Goal: Complete application form

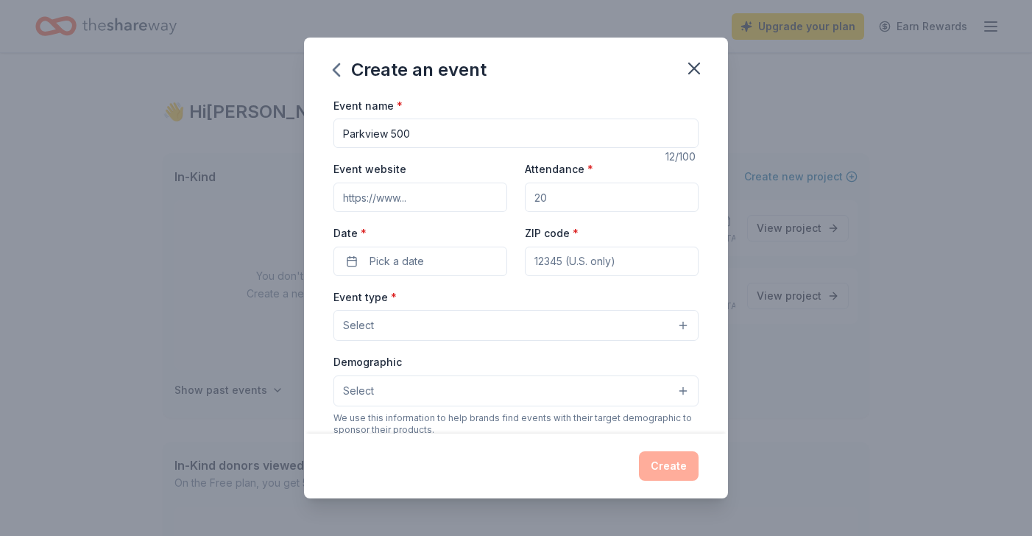
scroll to position [24, 0]
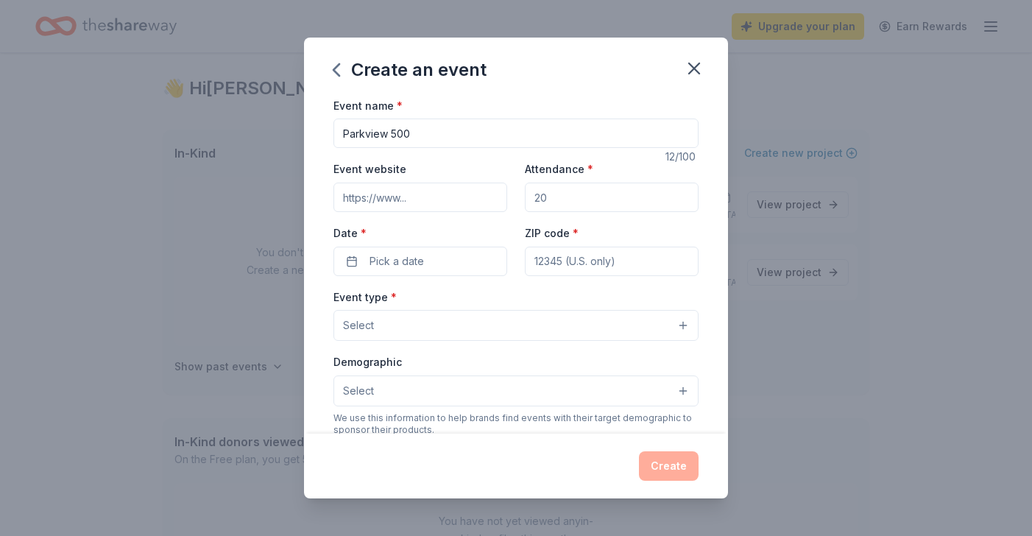
paste input "[URL][DOMAIN_NAME]"
type input "[URL][DOMAIN_NAME]"
click at [575, 200] on input "Attendance *" at bounding box center [612, 197] width 174 height 29
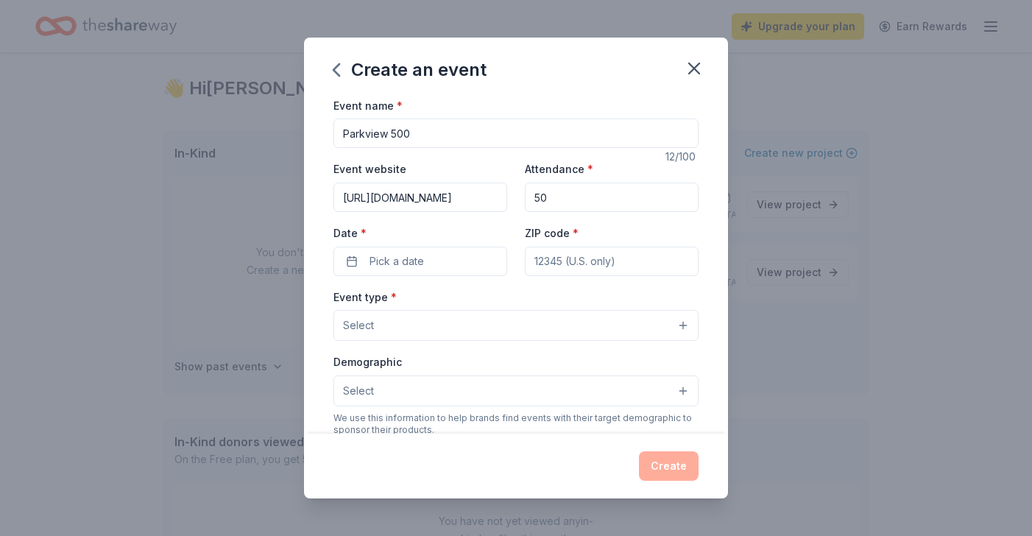
type input "5"
type input "75"
click at [401, 256] on span "Pick a date" at bounding box center [397, 262] width 54 height 18
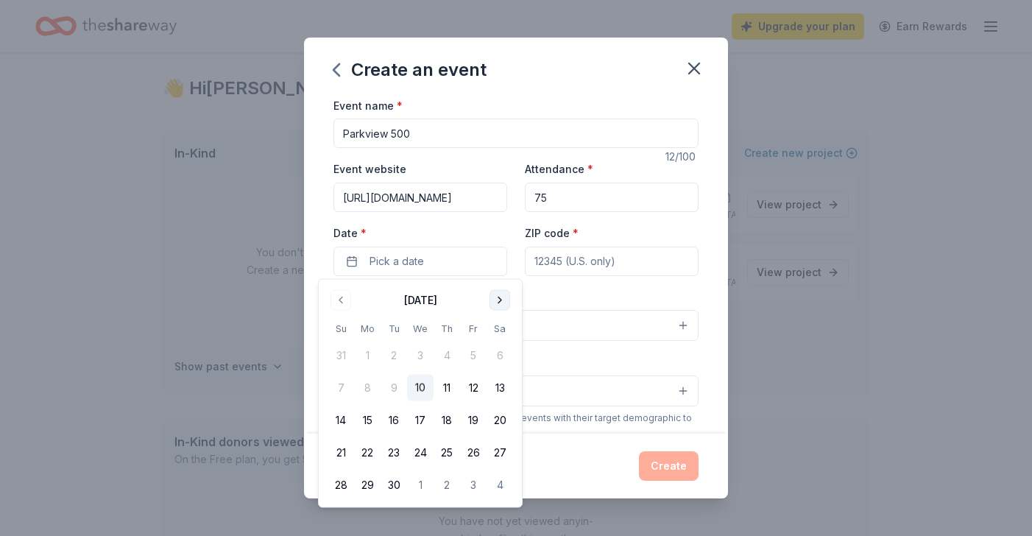
click at [504, 297] on button "Go to next month" at bounding box center [500, 300] width 21 height 21
click at [503, 356] on button "4" at bounding box center [500, 355] width 27 height 27
click at [581, 255] on input "ZIP code *" at bounding box center [612, 261] width 174 height 29
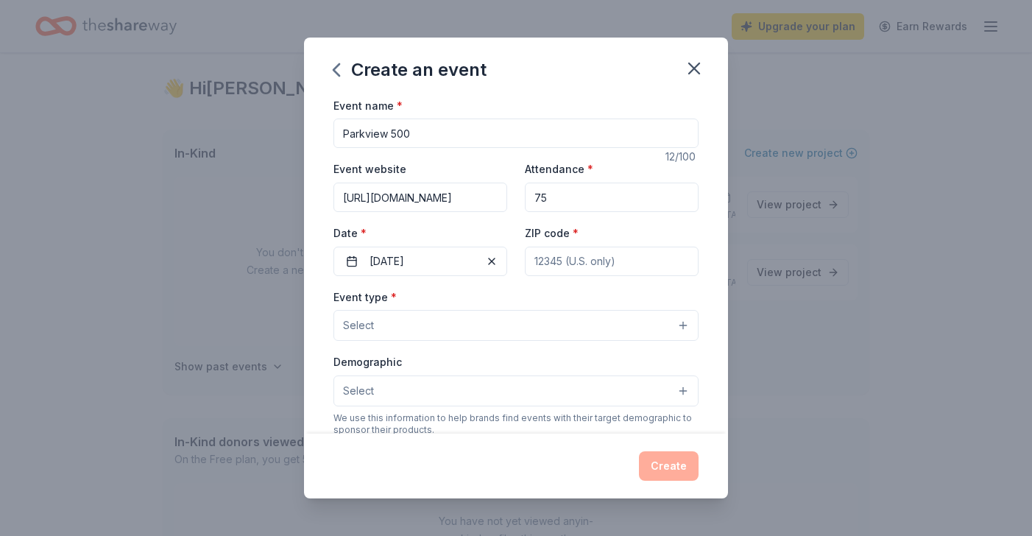
type input "3"
type input "46205"
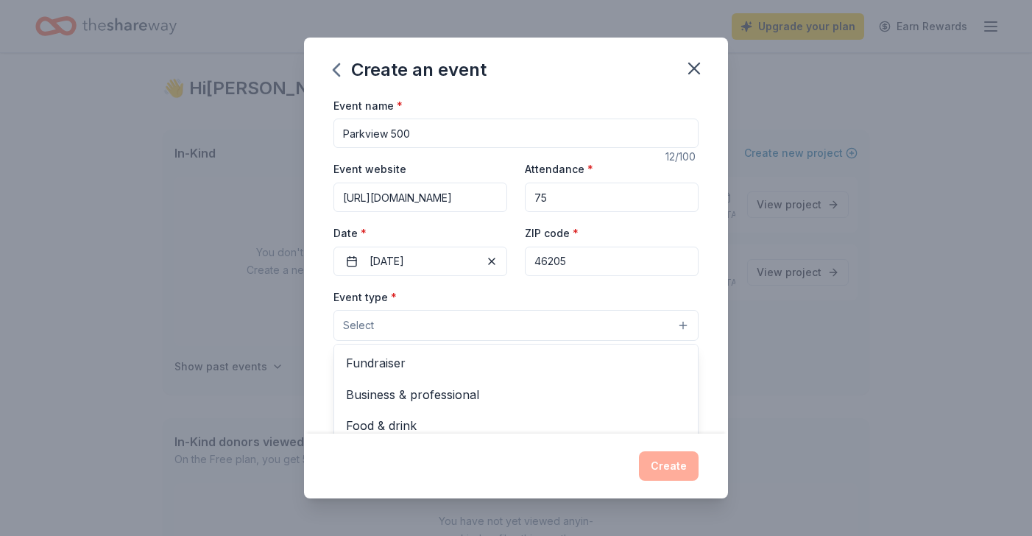
click at [568, 335] on button "Select" at bounding box center [516, 325] width 365 height 31
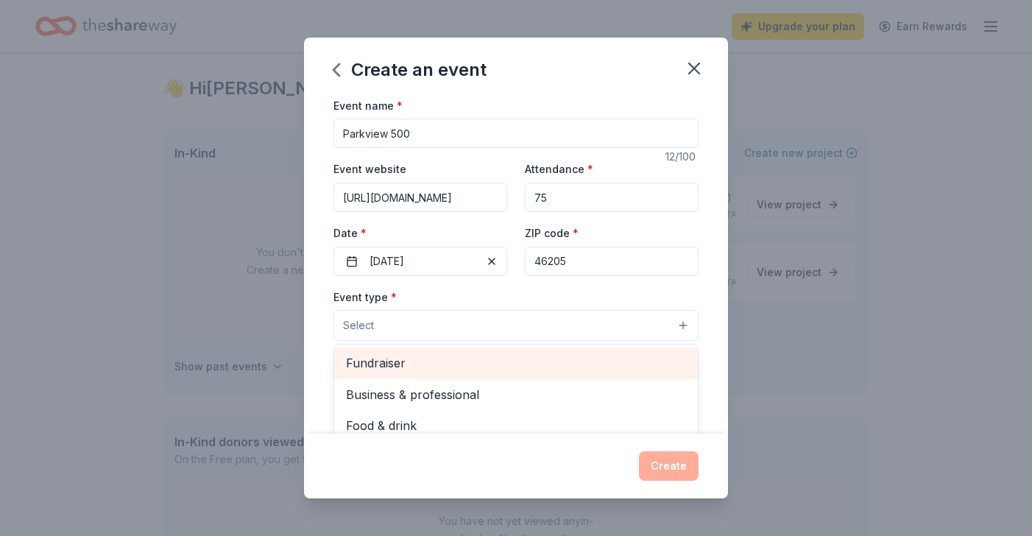
click at [477, 371] on span "Fundraiser" at bounding box center [516, 362] width 340 height 19
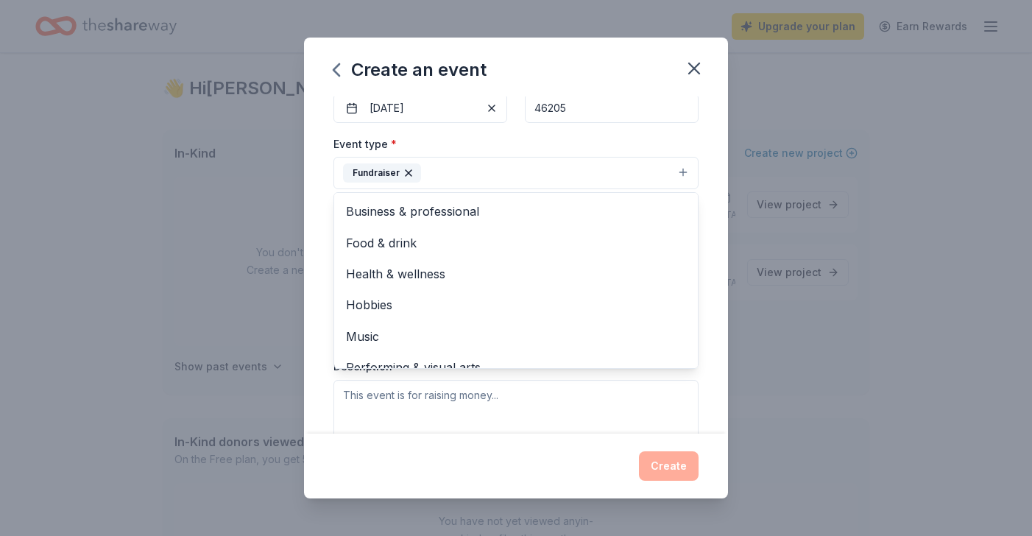
click at [325, 308] on div "Event name * Parkview 500 12 /100 Event website https://givebutter.com/Parkview…" at bounding box center [516, 264] width 424 height 337
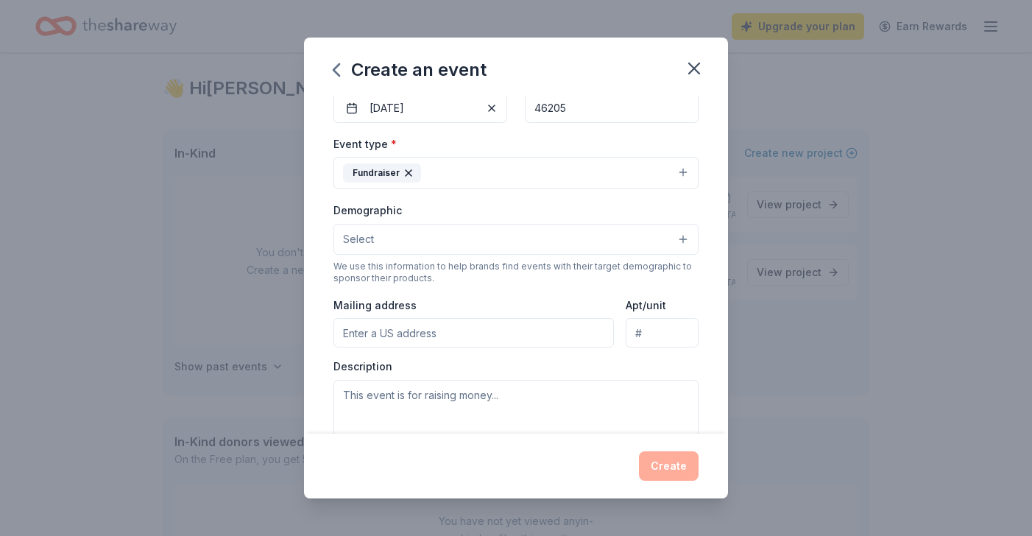
click at [415, 250] on button "Select" at bounding box center [516, 239] width 365 height 31
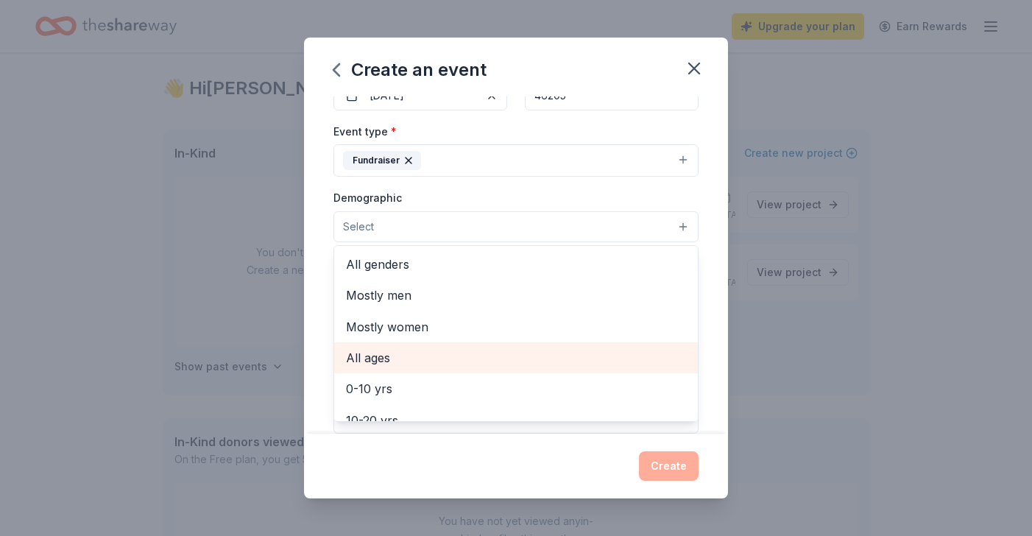
scroll to position [148, 0]
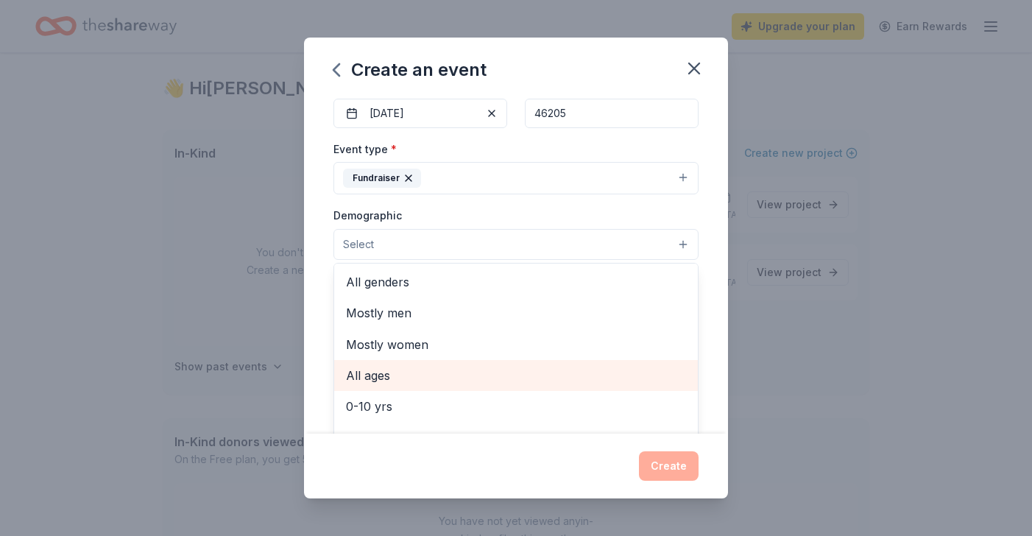
click at [478, 387] on div "All ages" at bounding box center [516, 375] width 364 height 31
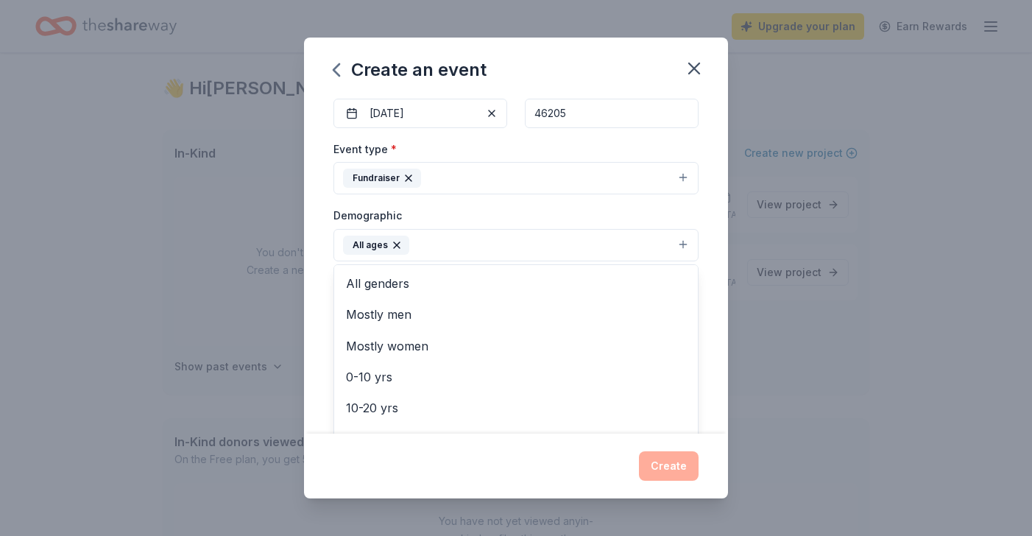
click at [699, 279] on div "Event name * Parkview 500 12 /100 Event website https://givebutter.com/Parkview…" at bounding box center [516, 264] width 424 height 337
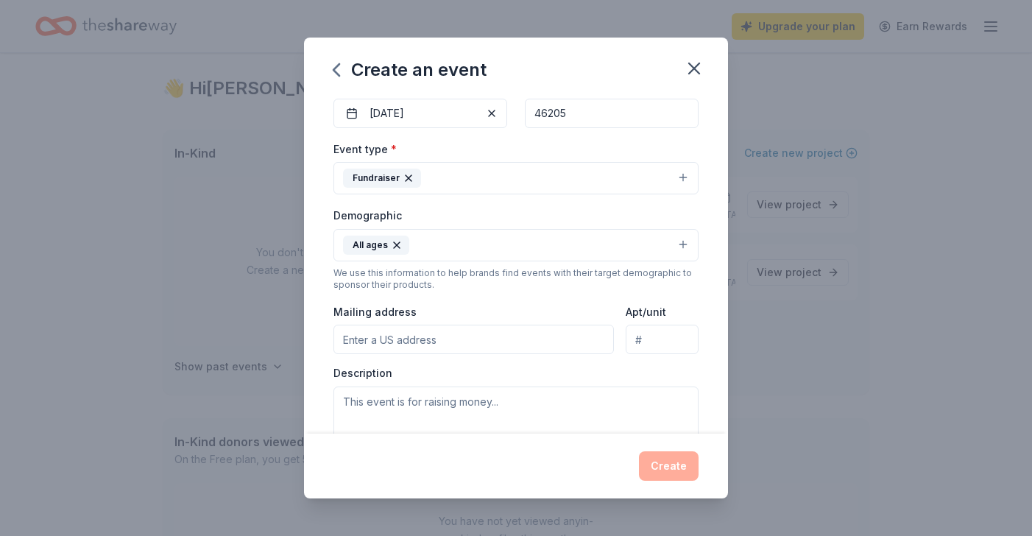
scroll to position [323, 0]
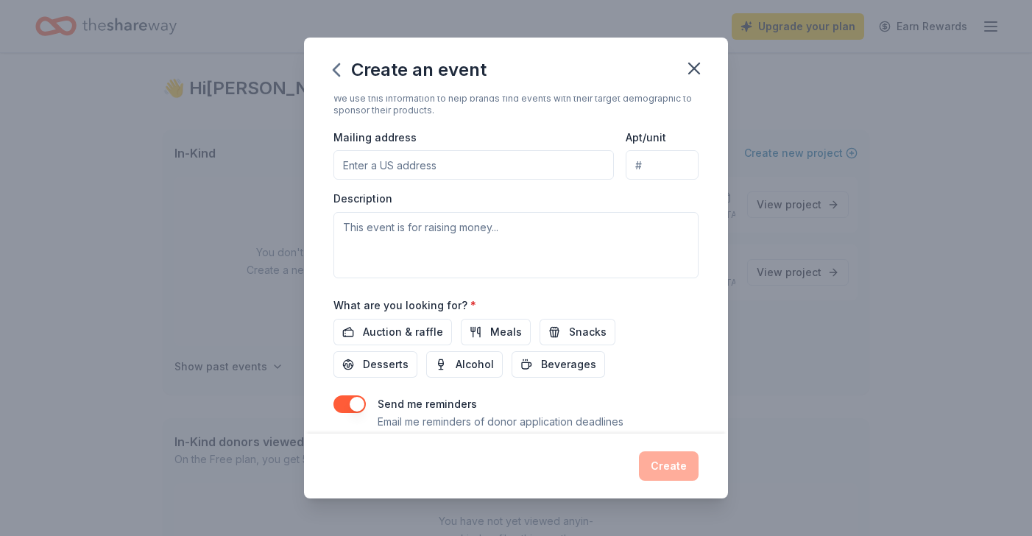
click at [515, 163] on input "Mailing address" at bounding box center [474, 164] width 281 height 29
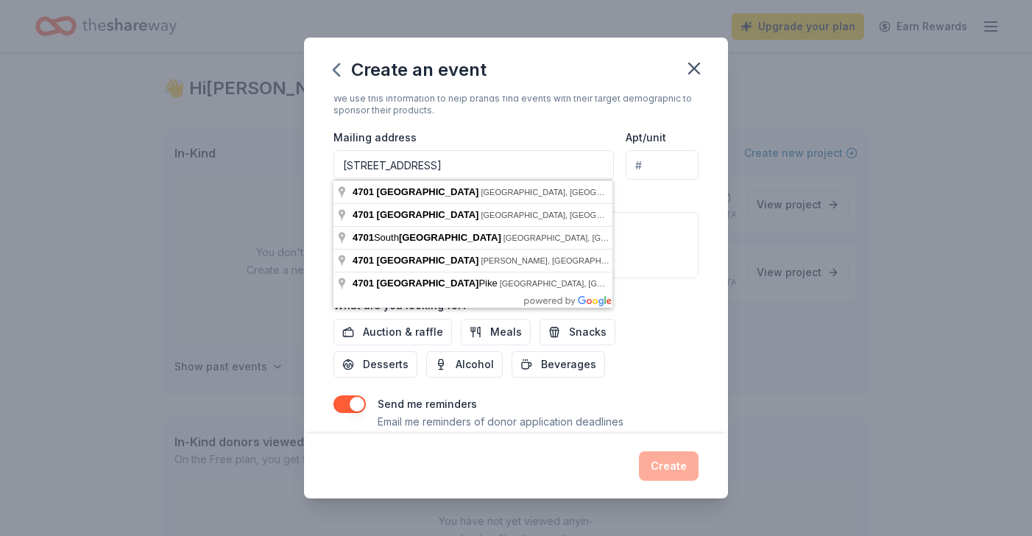
type input "4701 Central Avenue"
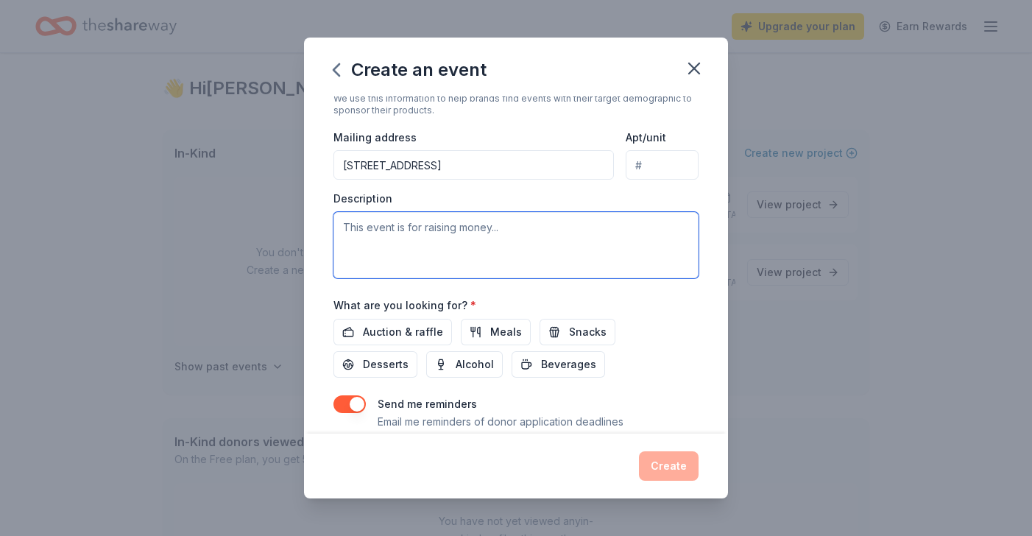
click at [499, 235] on textarea at bounding box center [516, 245] width 365 height 66
paste textarea "🚴‍♂️ Tiny Wheels, Big Hearts! 🚴‍♀️ Join us for the annual Parkview 500 – a fun-…"
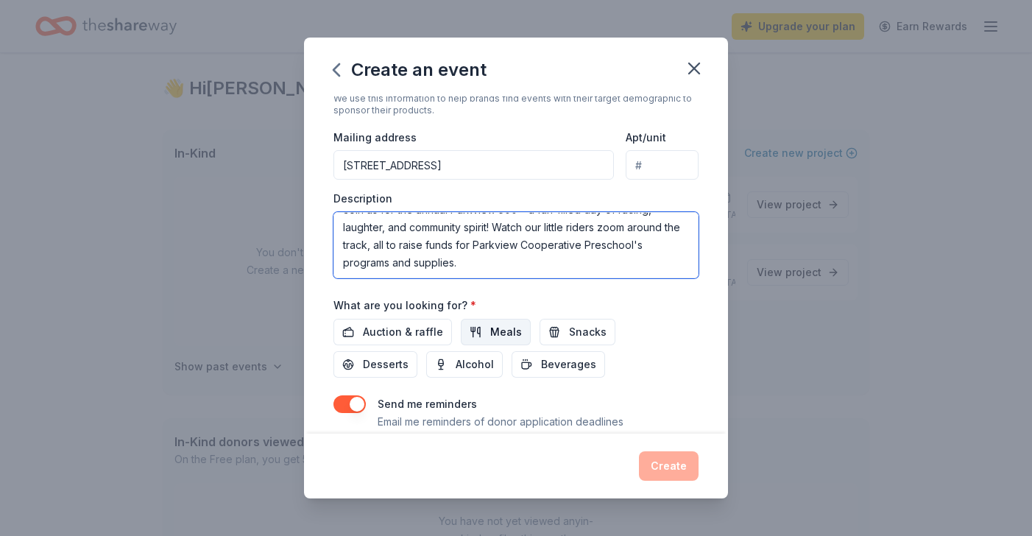
scroll to position [369, 0]
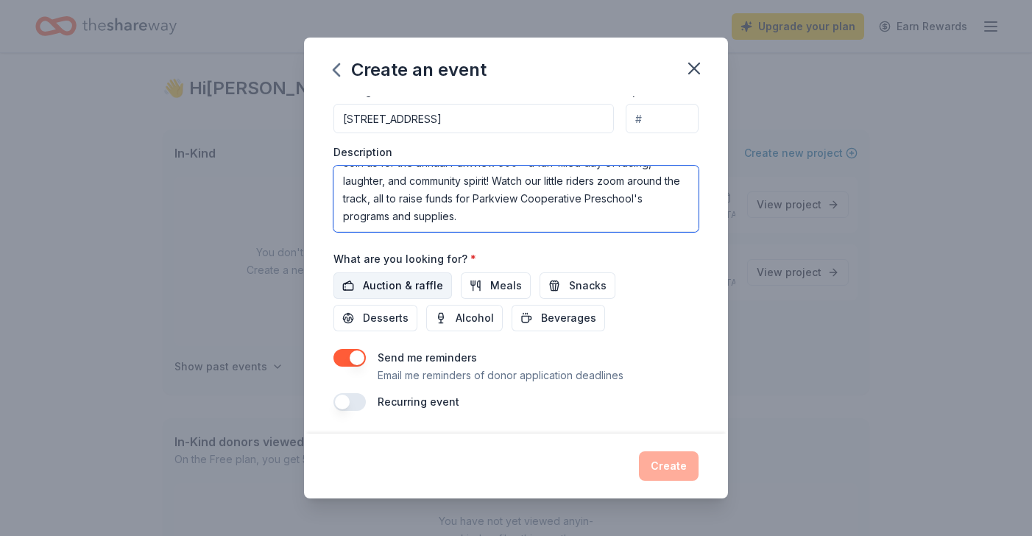
type textarea "🚴‍♂️ Tiny Wheels, Big Hearts! 🚴‍♀️ Join us for the annual Parkview 500 – a fun-…"
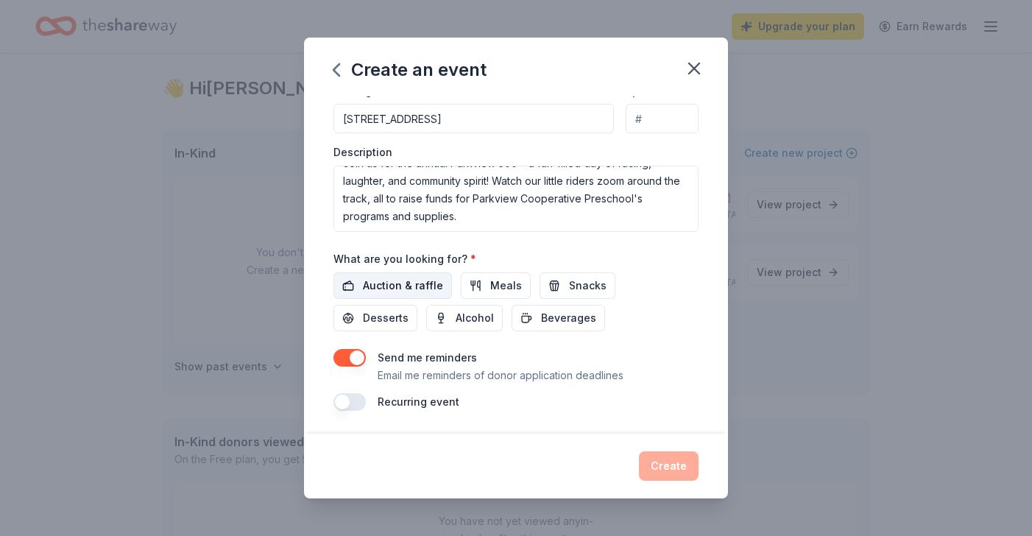
click at [420, 286] on span "Auction & raffle" at bounding box center [403, 286] width 80 height 18
click at [481, 288] on button "Meals" at bounding box center [496, 285] width 70 height 27
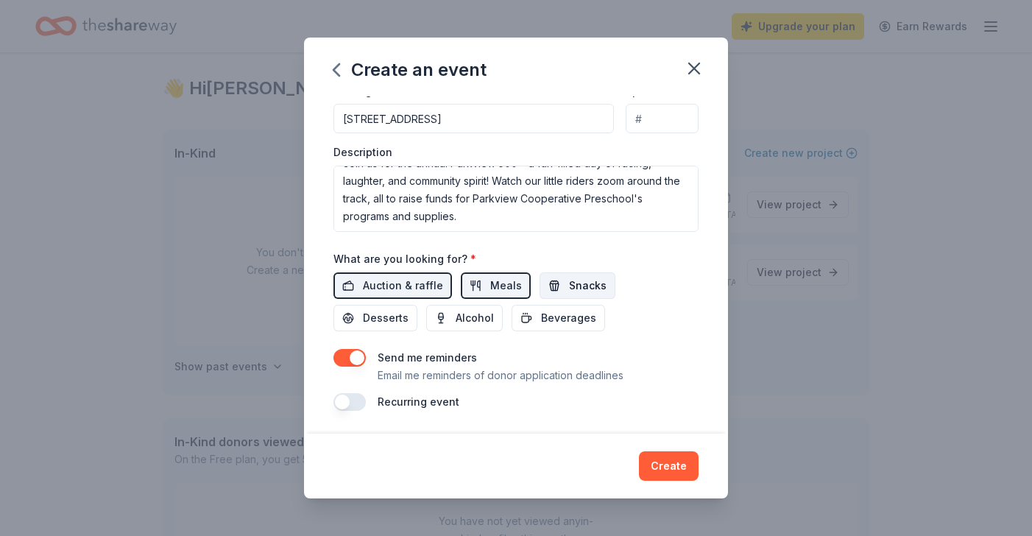
click at [540, 292] on button "Snacks" at bounding box center [578, 285] width 76 height 27
click at [651, 469] on button "Create" at bounding box center [669, 465] width 60 height 29
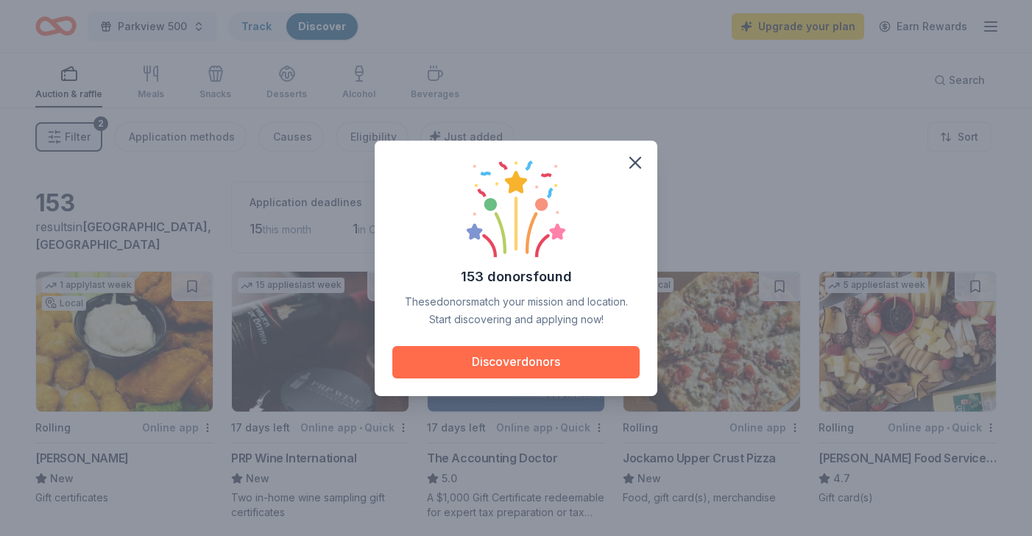
click at [544, 368] on button "Discover donors" at bounding box center [515, 362] width 247 height 32
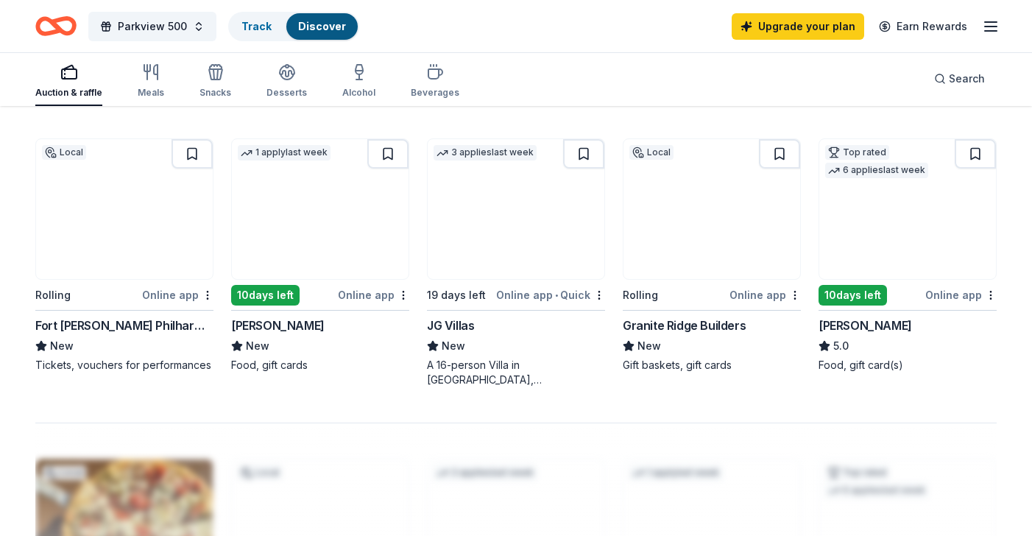
scroll to position [988, 0]
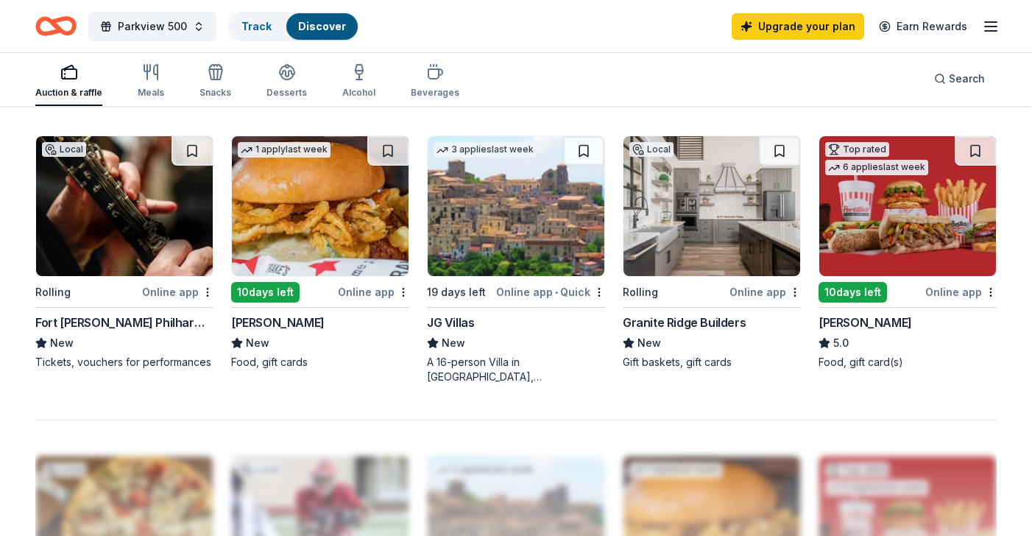
click at [514, 228] on img at bounding box center [516, 206] width 177 height 140
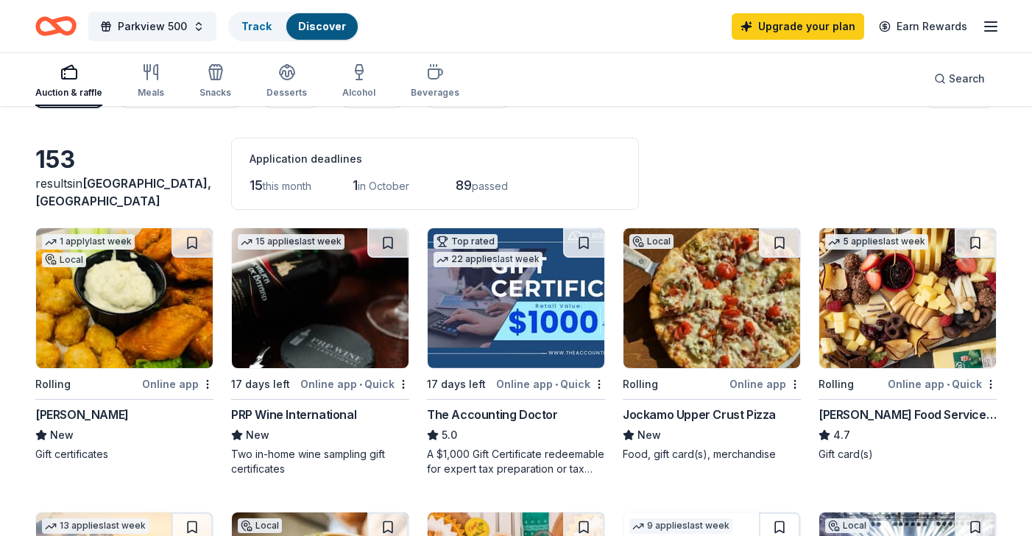
scroll to position [0, 0]
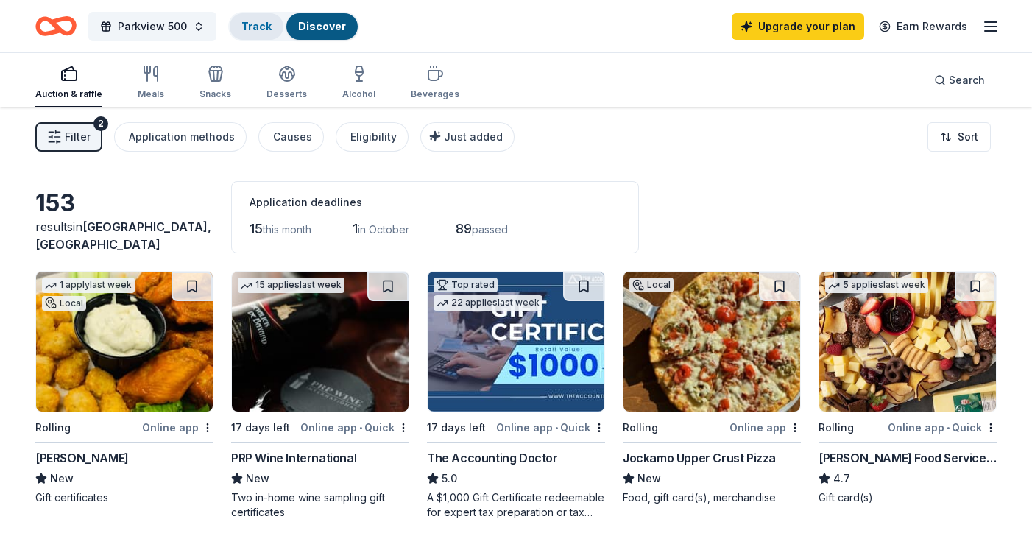
click at [248, 18] on div "Track" at bounding box center [257, 26] width 54 height 27
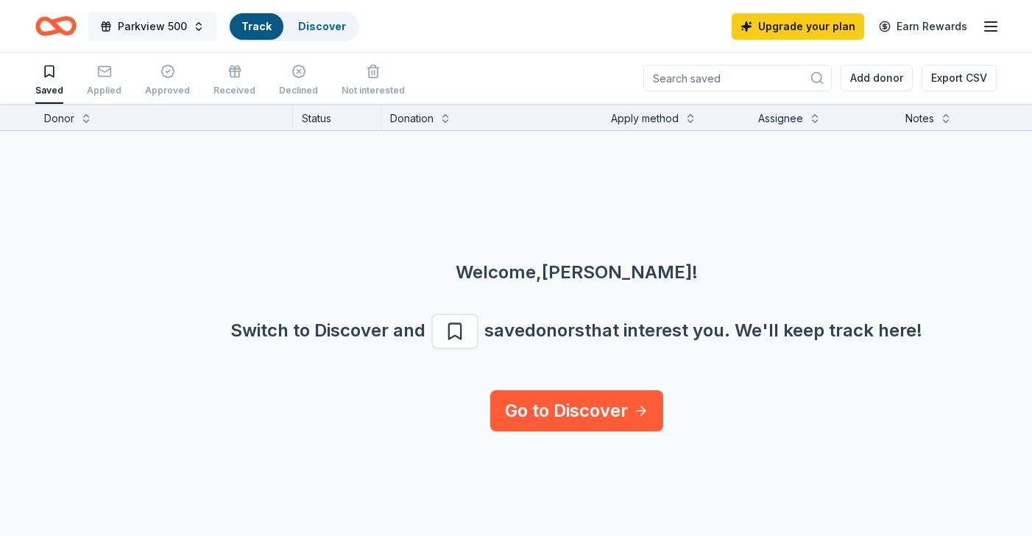
click at [144, 35] on span "Parkview 500" at bounding box center [152, 27] width 69 height 18
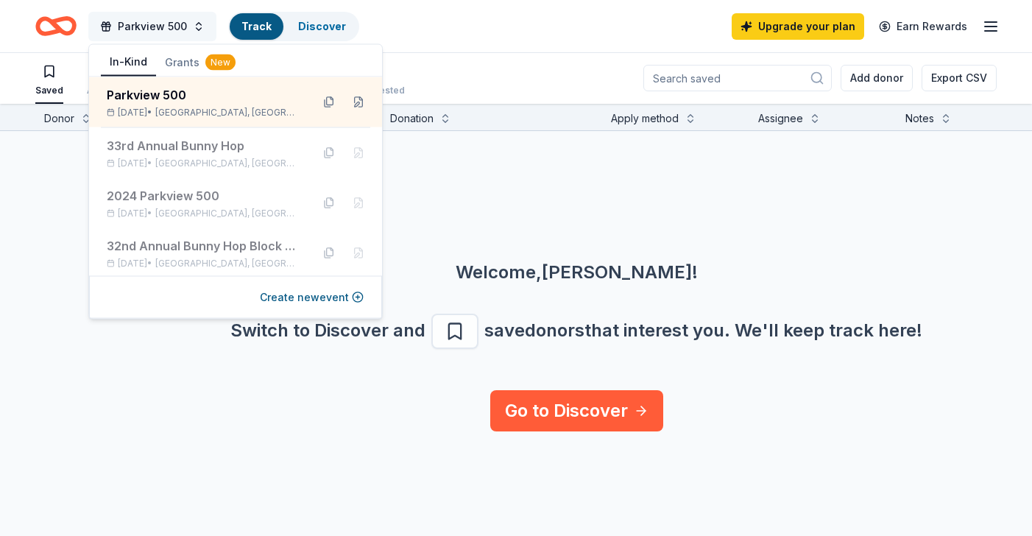
click at [155, 31] on span "Parkview 500" at bounding box center [152, 27] width 69 height 18
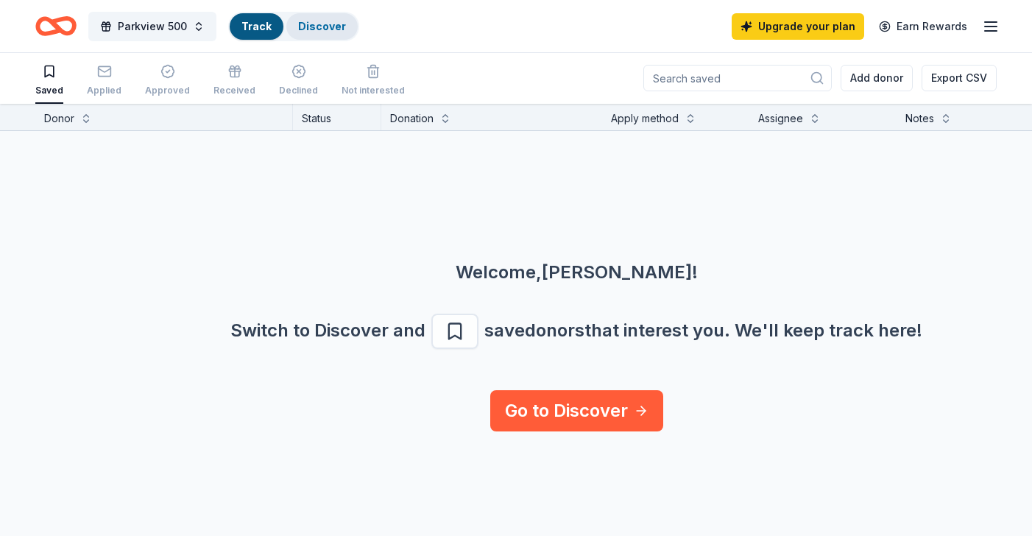
click at [318, 28] on link "Discover" at bounding box center [322, 26] width 48 height 13
click at [325, 32] on link "Discover" at bounding box center [322, 26] width 48 height 13
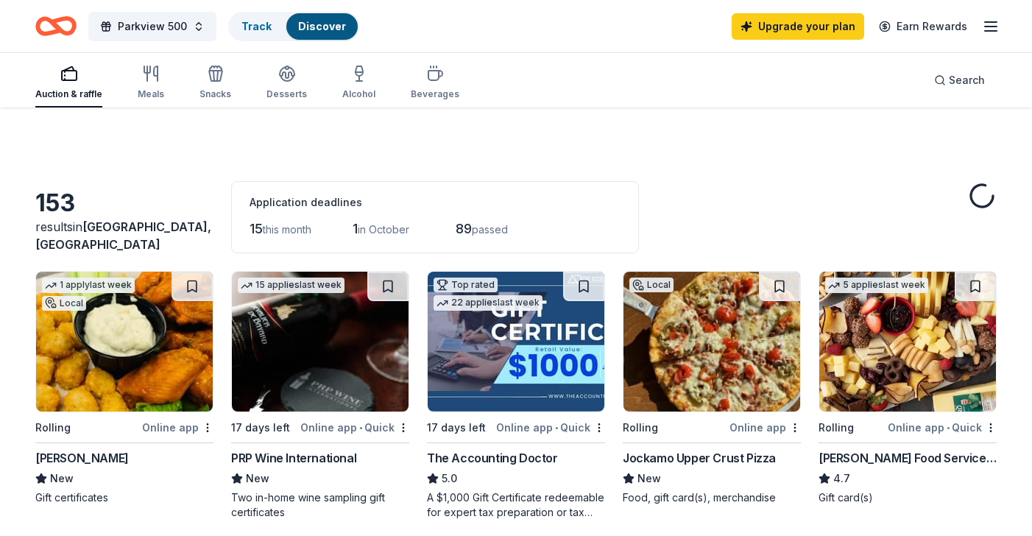
scroll to position [70, 0]
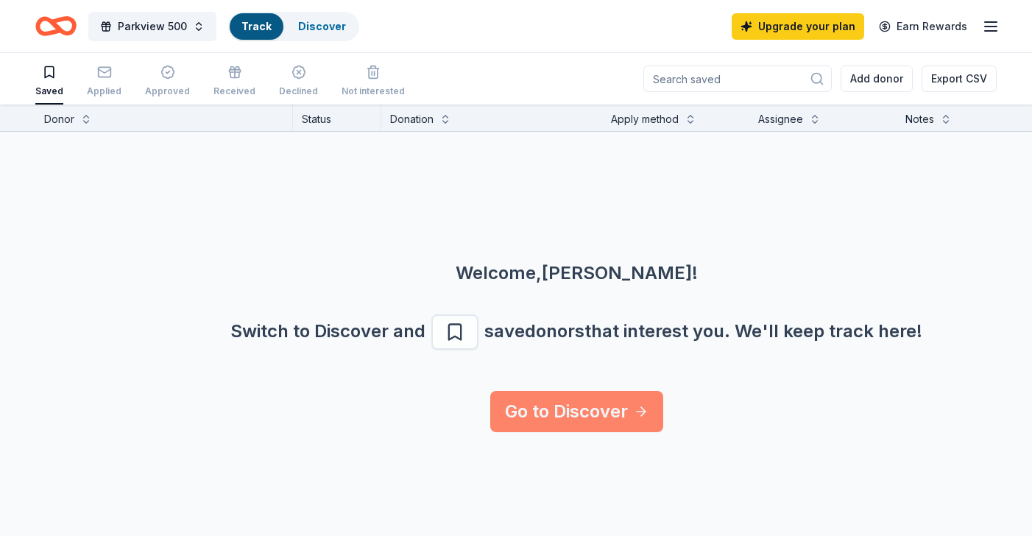
click at [523, 417] on link "Go to Discover" at bounding box center [576, 411] width 173 height 41
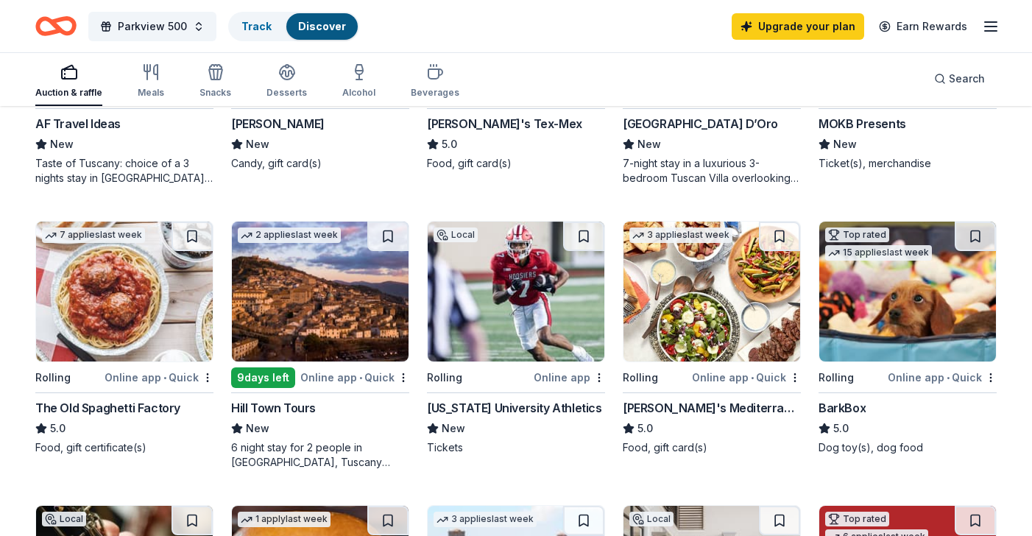
scroll to position [624, 0]
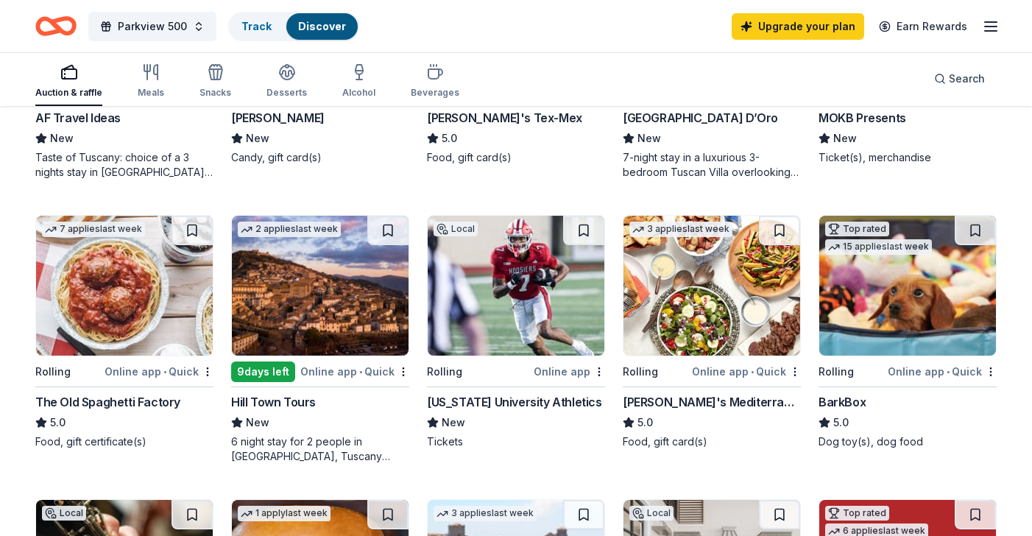
click at [567, 297] on img at bounding box center [516, 286] width 177 height 140
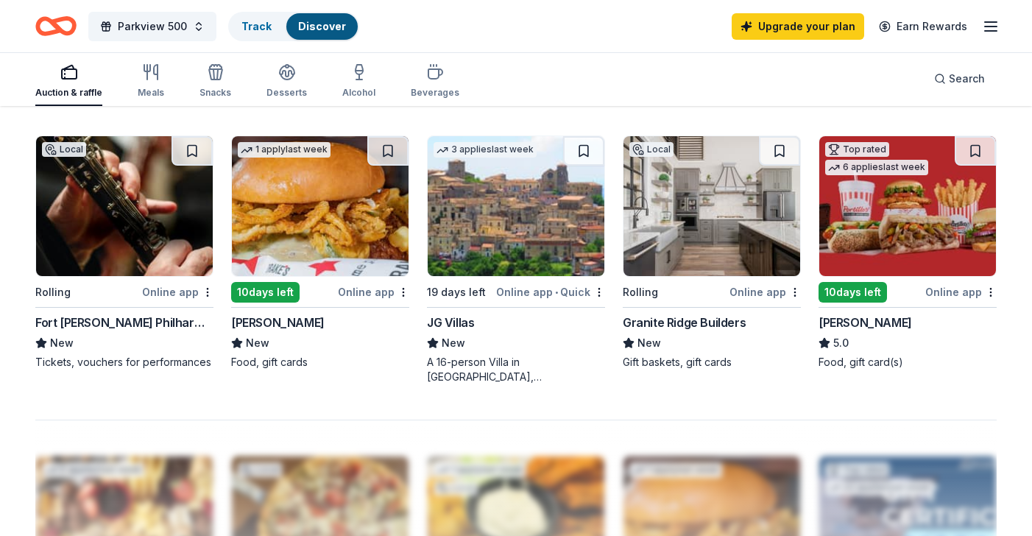
scroll to position [983, 0]
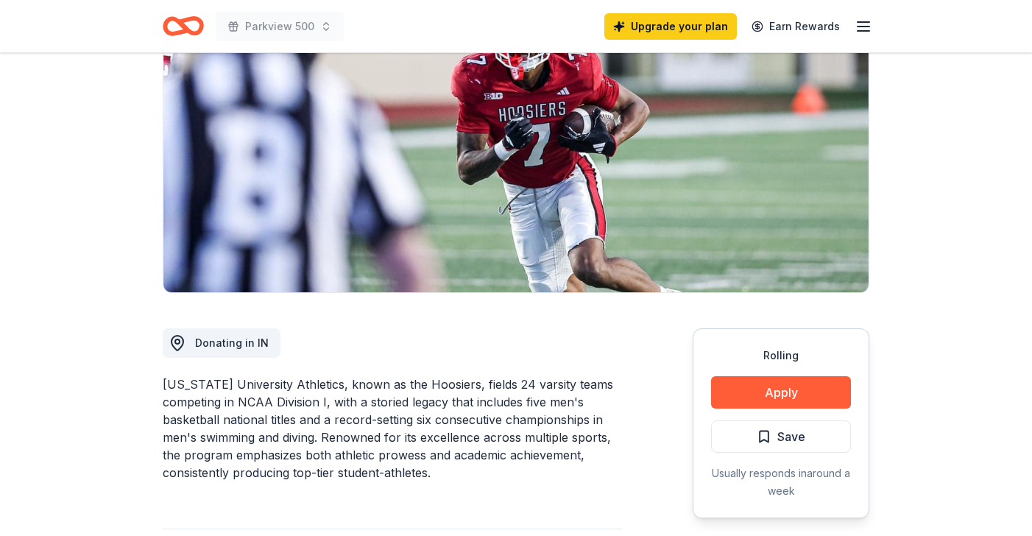
scroll to position [166, 0]
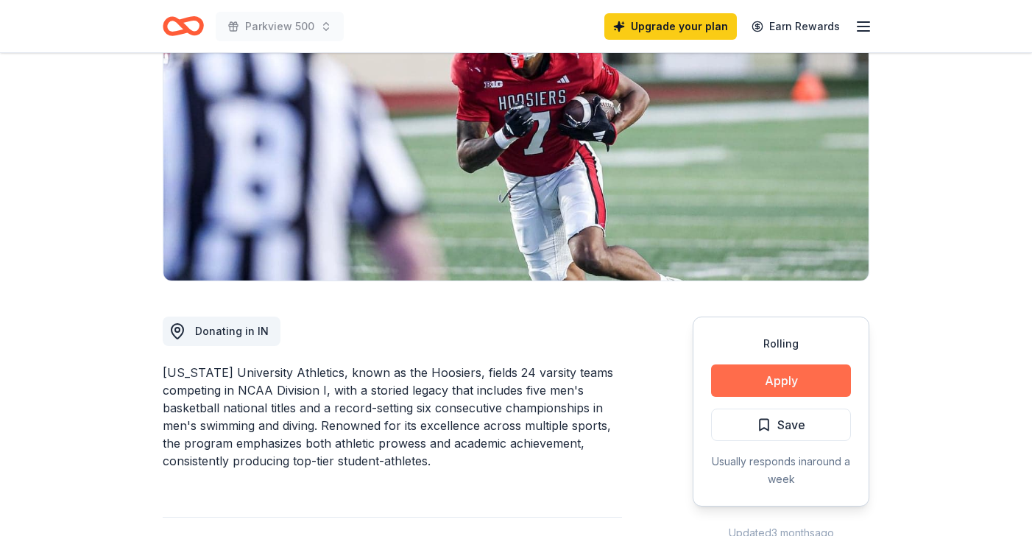
click at [750, 383] on button "Apply" at bounding box center [781, 380] width 140 height 32
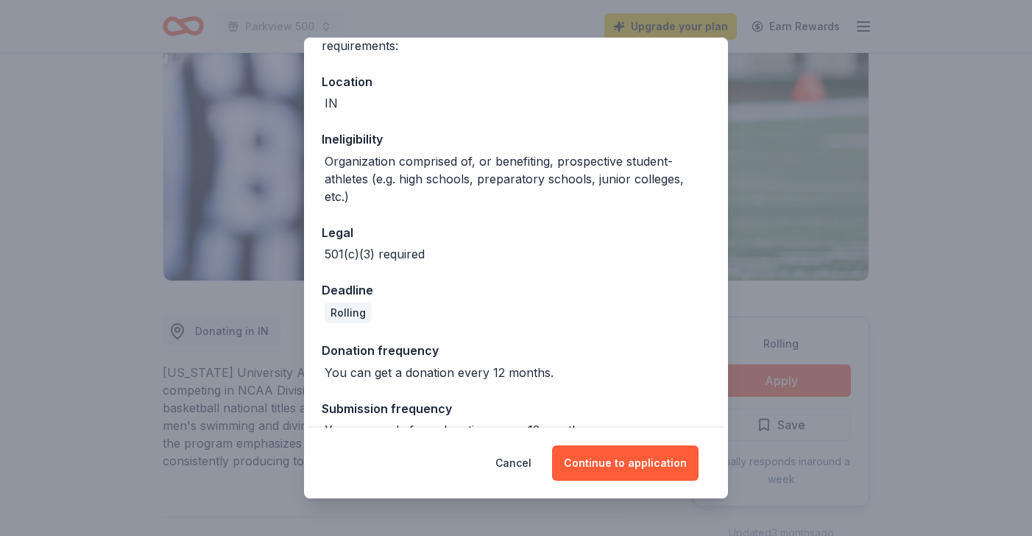
scroll to position [154, 0]
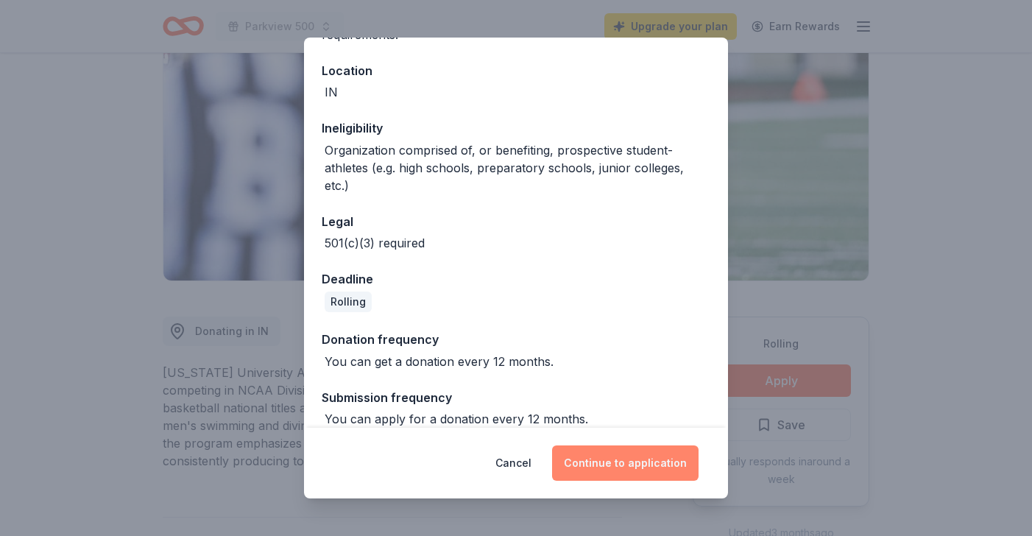
click at [607, 465] on button "Continue to application" at bounding box center [625, 462] width 147 height 35
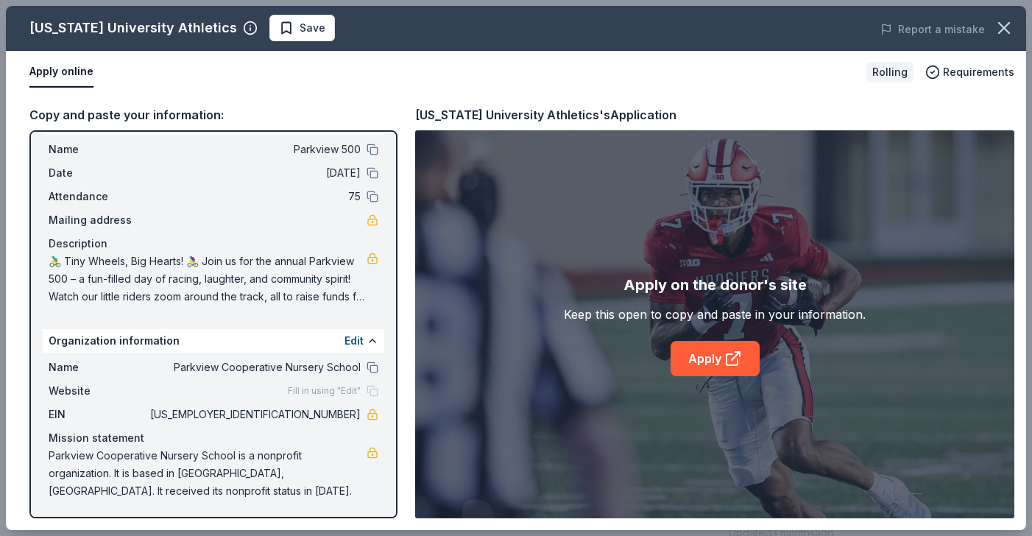
scroll to position [33, 0]
click at [717, 370] on link "Apply" at bounding box center [715, 358] width 89 height 35
click at [351, 110] on div "Copy and paste your information:" at bounding box center [213, 114] width 368 height 19
click at [694, 123] on div "[US_STATE] University Athletics's Application" at bounding box center [714, 114] width 599 height 19
click at [1000, 32] on icon "button" at bounding box center [1004, 28] width 10 height 10
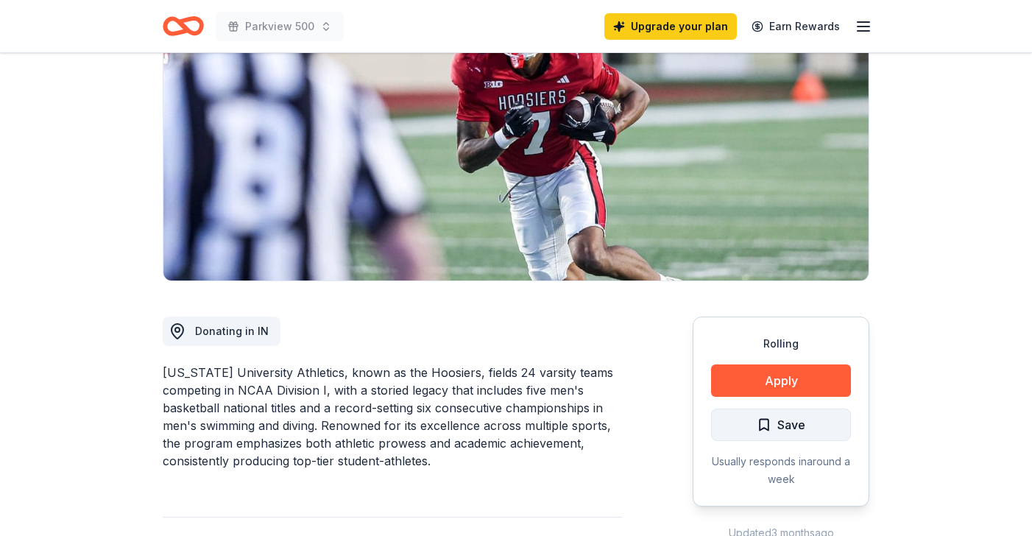
click at [774, 427] on span "Save" at bounding box center [781, 424] width 49 height 19
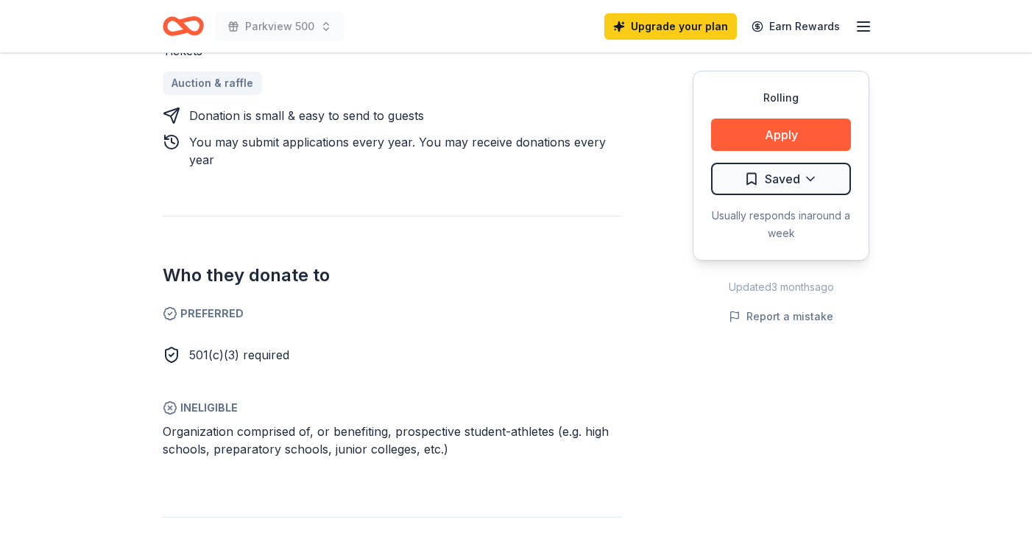
scroll to position [752, 0]
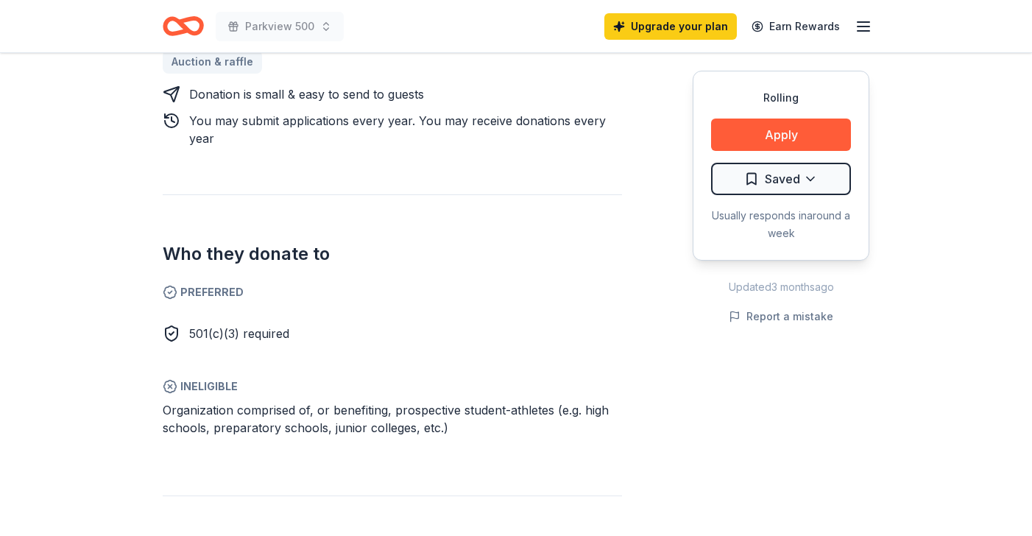
click at [189, 34] on icon "Home" at bounding box center [183, 26] width 41 height 35
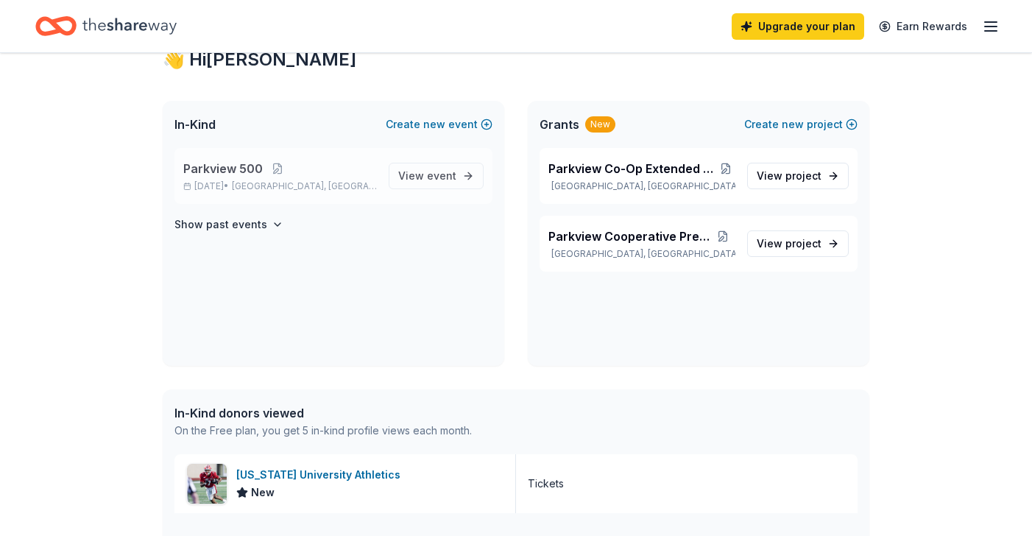
scroll to position [7, 0]
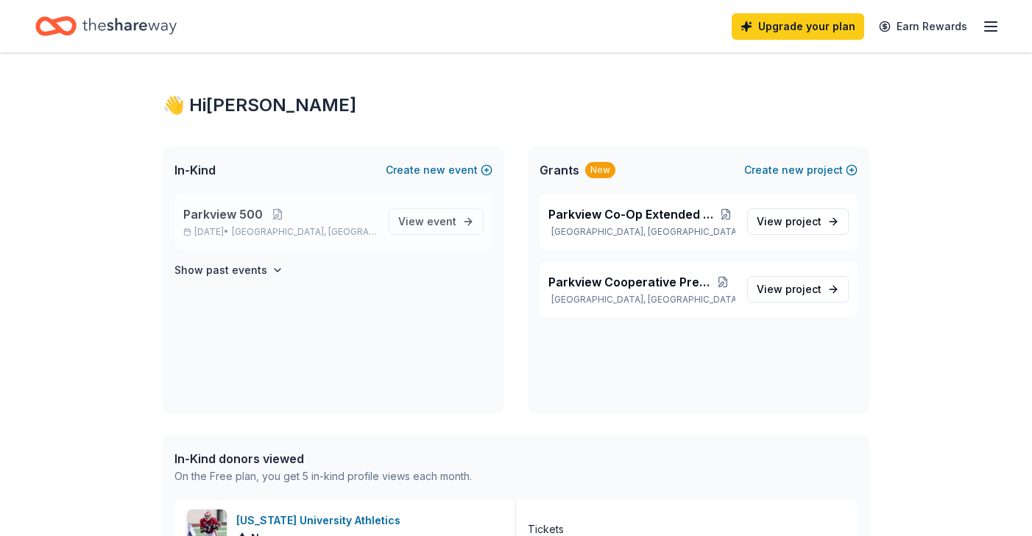
click at [317, 236] on span "[GEOGRAPHIC_DATA], [GEOGRAPHIC_DATA]" at bounding box center [304, 232] width 145 height 12
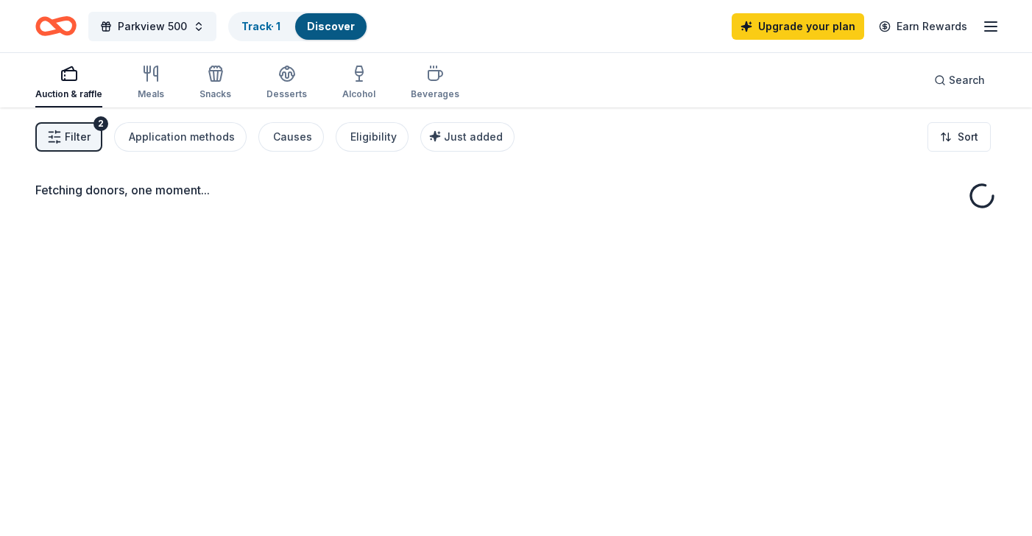
click at [457, 228] on div "Fetching donors, one moment..." at bounding box center [516, 376] width 1032 height 536
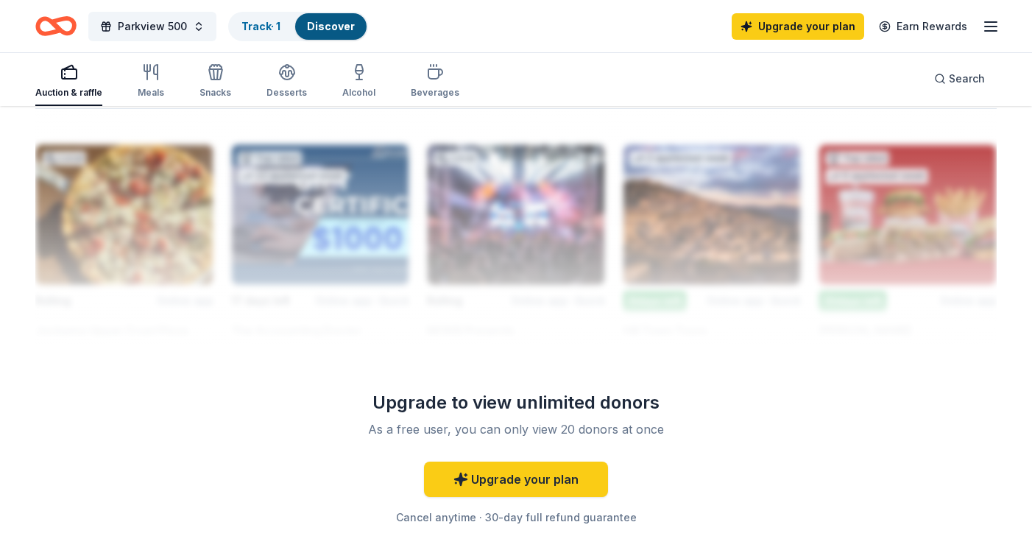
scroll to position [1331, 0]
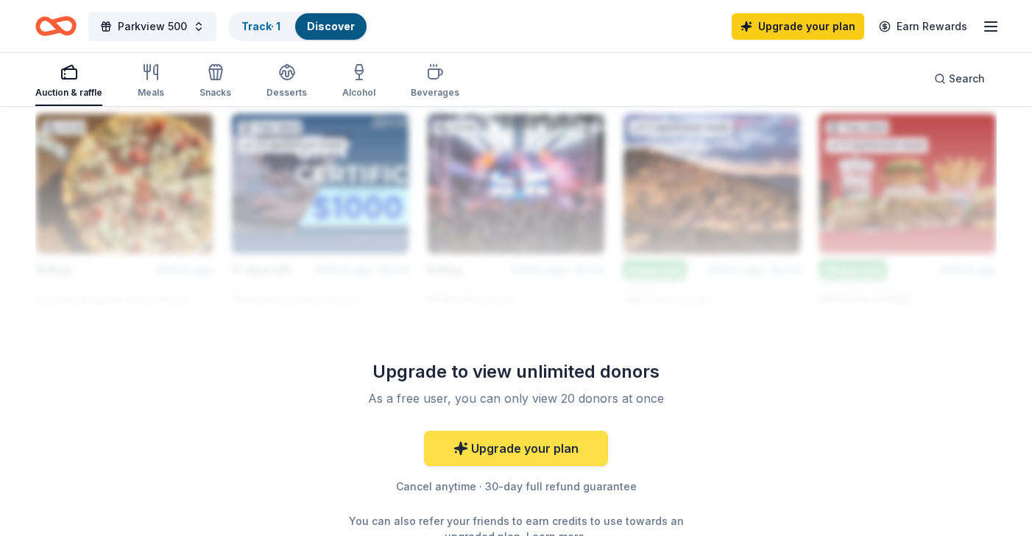
click at [502, 434] on link "Upgrade your plan" at bounding box center [516, 448] width 184 height 35
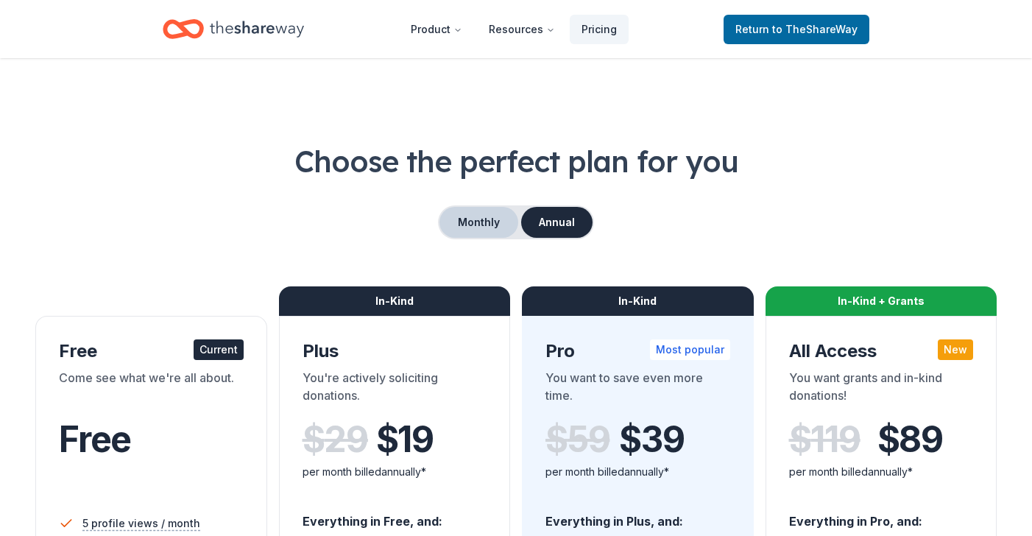
click at [486, 217] on button "Monthly" at bounding box center [479, 222] width 79 height 31
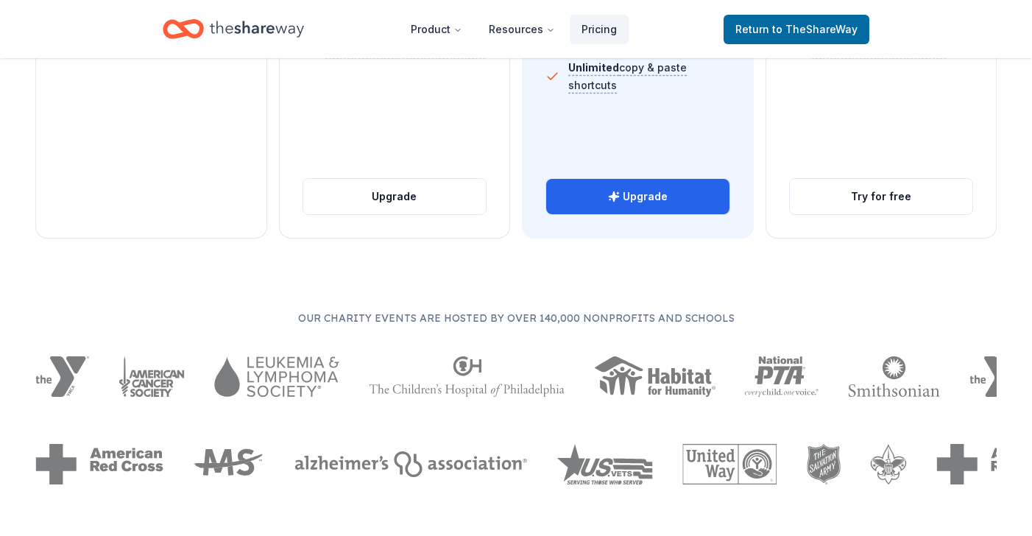
scroll to position [715, 0]
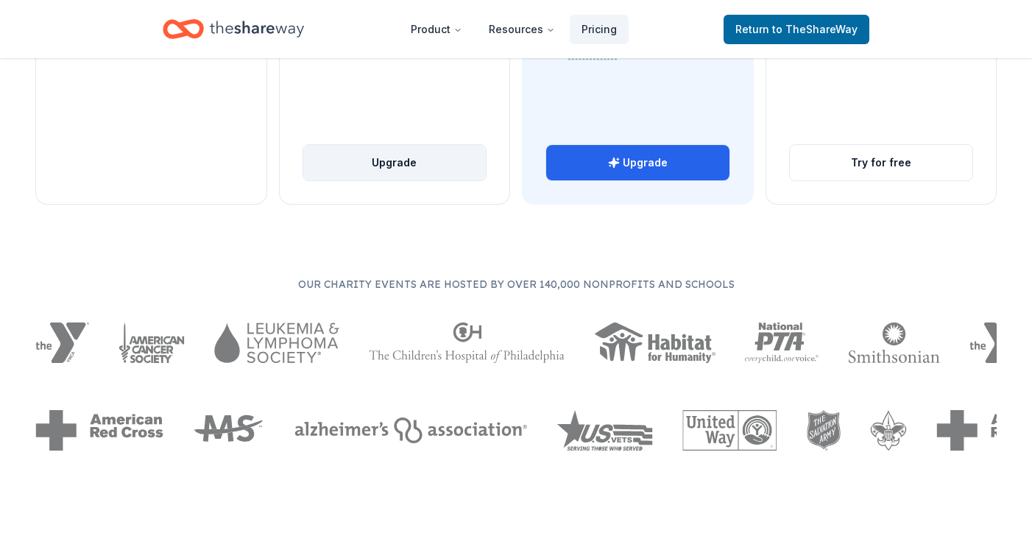
click at [393, 162] on button "Upgrade" at bounding box center [394, 162] width 183 height 35
